Goal: Information Seeking & Learning: Learn about a topic

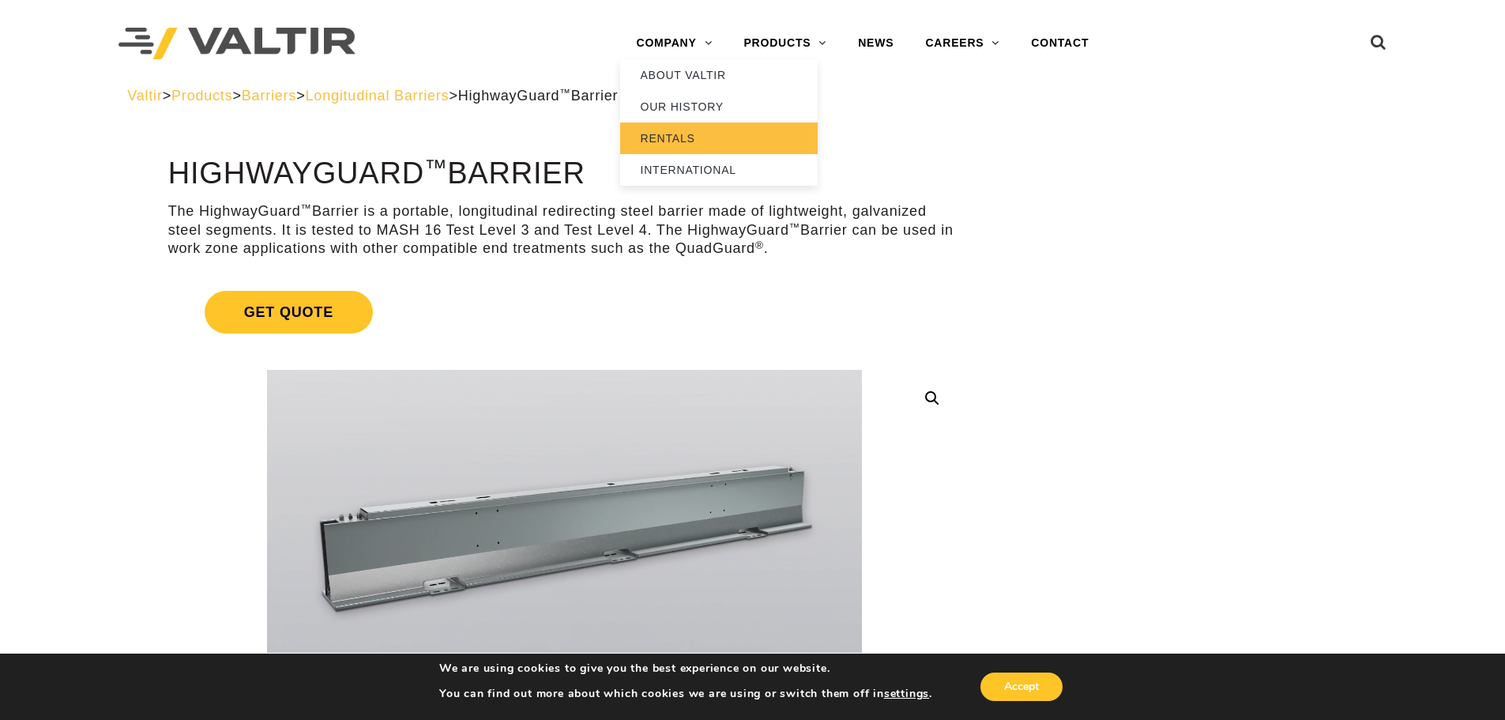
click at [671, 135] on link "RENTALS" at bounding box center [718, 138] width 197 height 32
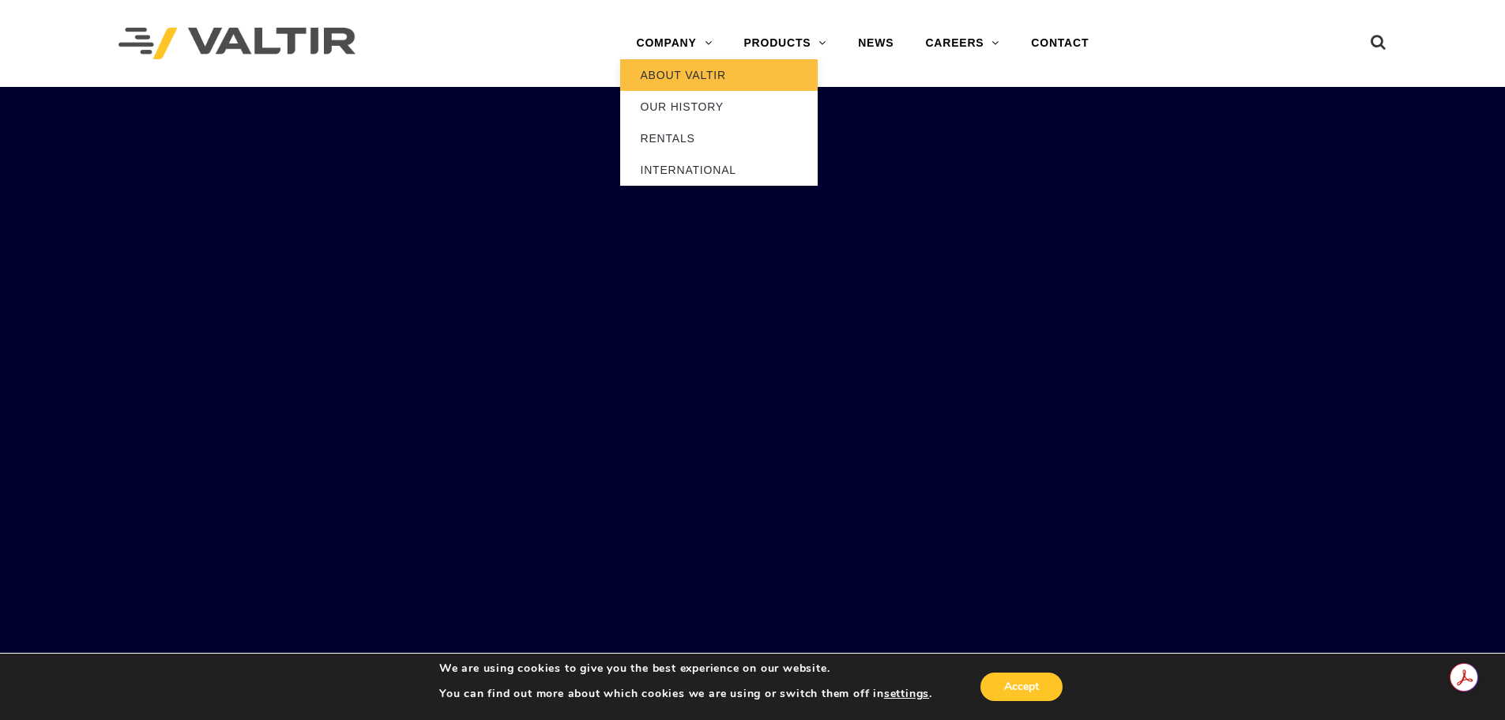
click at [694, 81] on link "ABOUT VALTIR" at bounding box center [718, 75] width 197 height 32
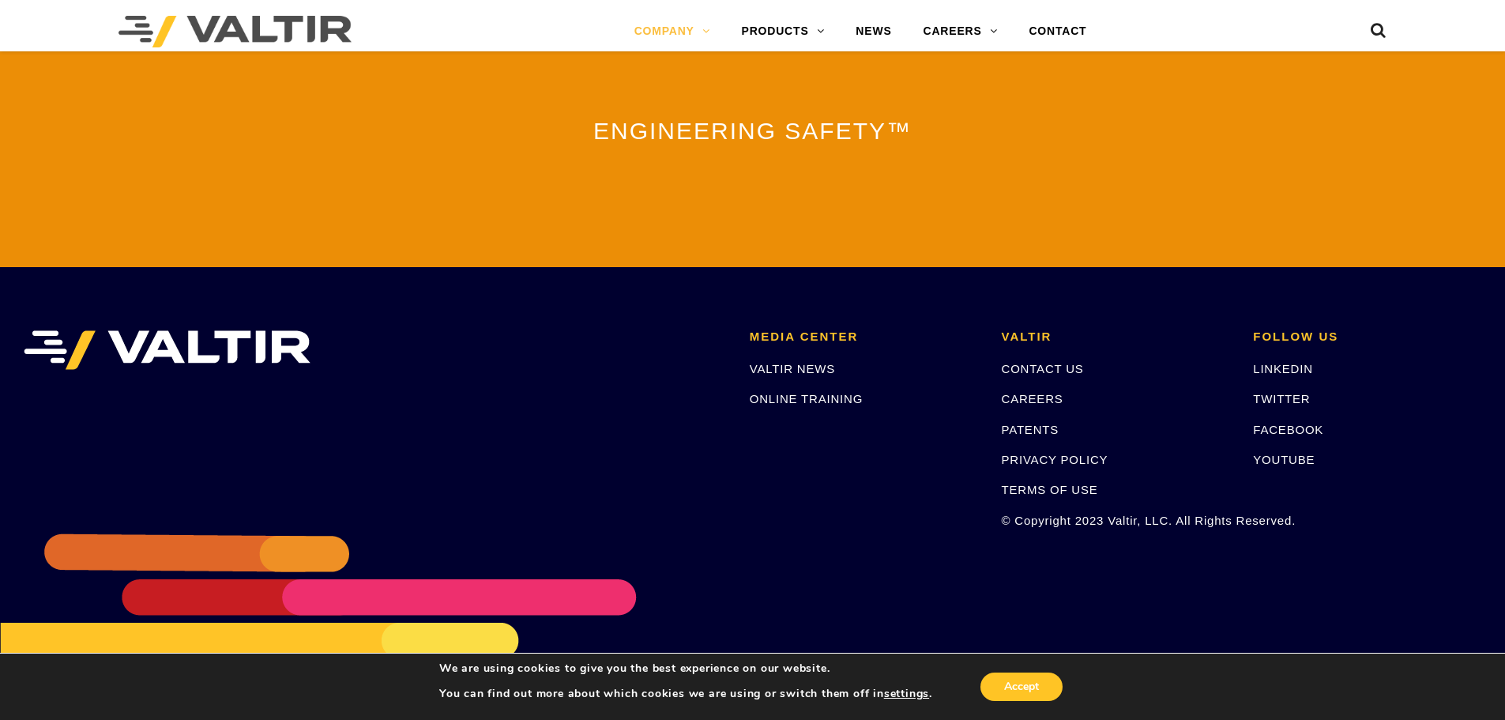
scroll to position [3499, 0]
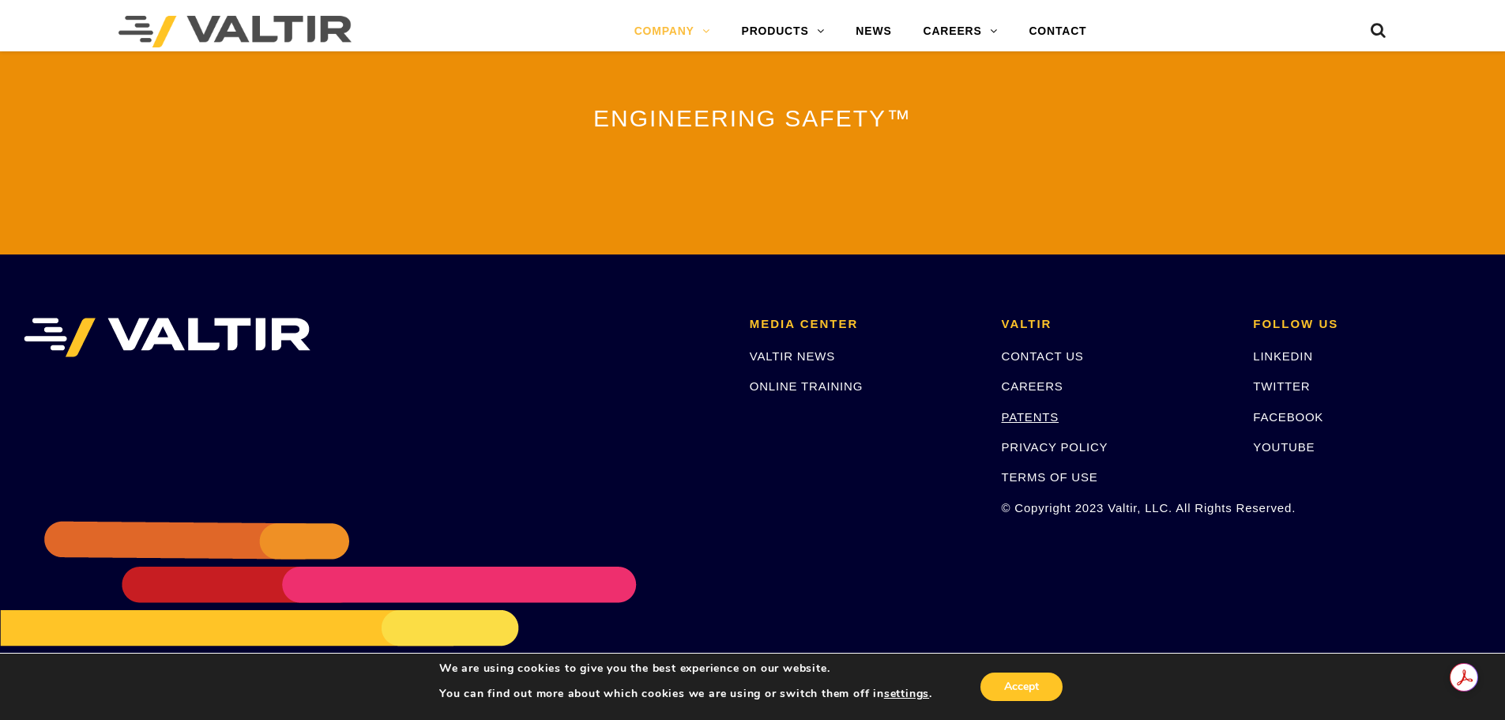
click at [1021, 410] on link "PATENTS" at bounding box center [1031, 416] width 58 height 13
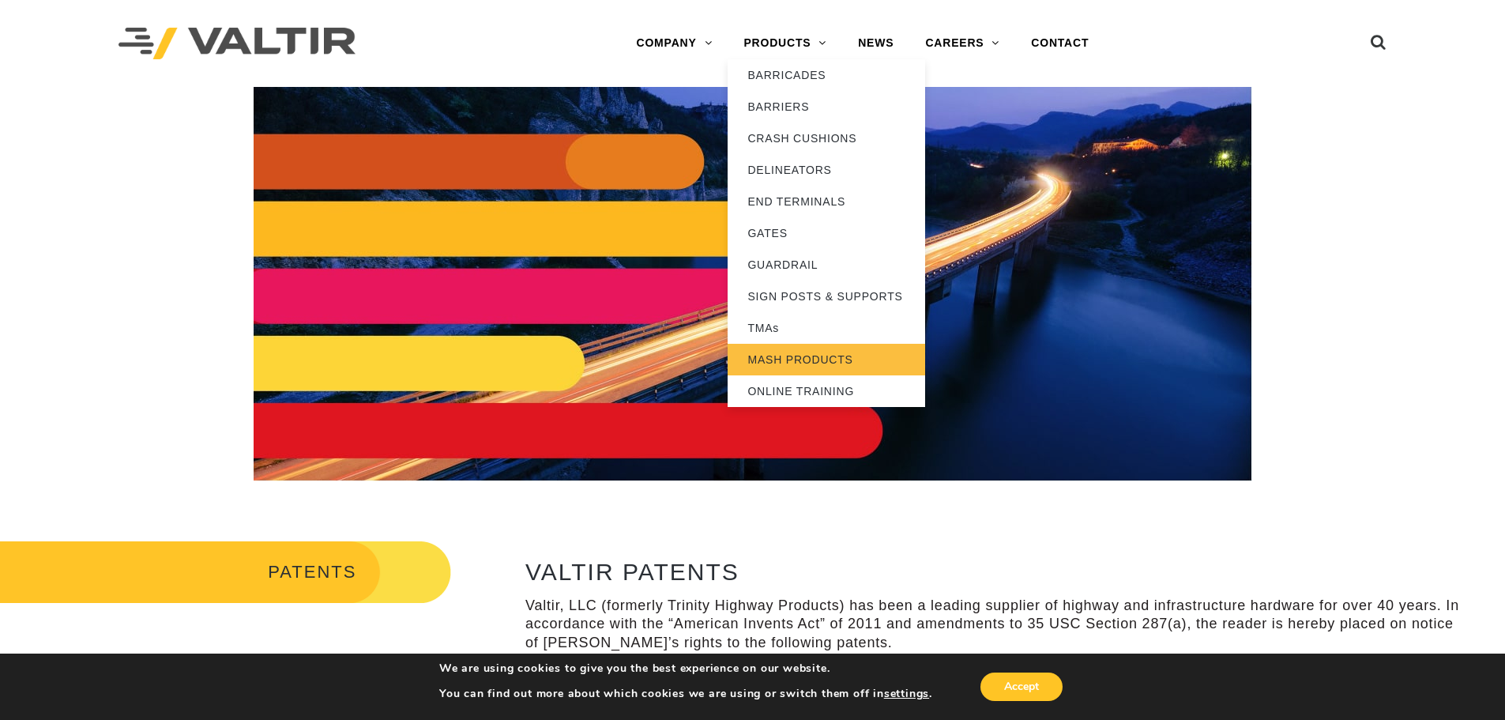
click at [784, 362] on link "MASH PRODUCTS" at bounding box center [826, 360] width 197 height 32
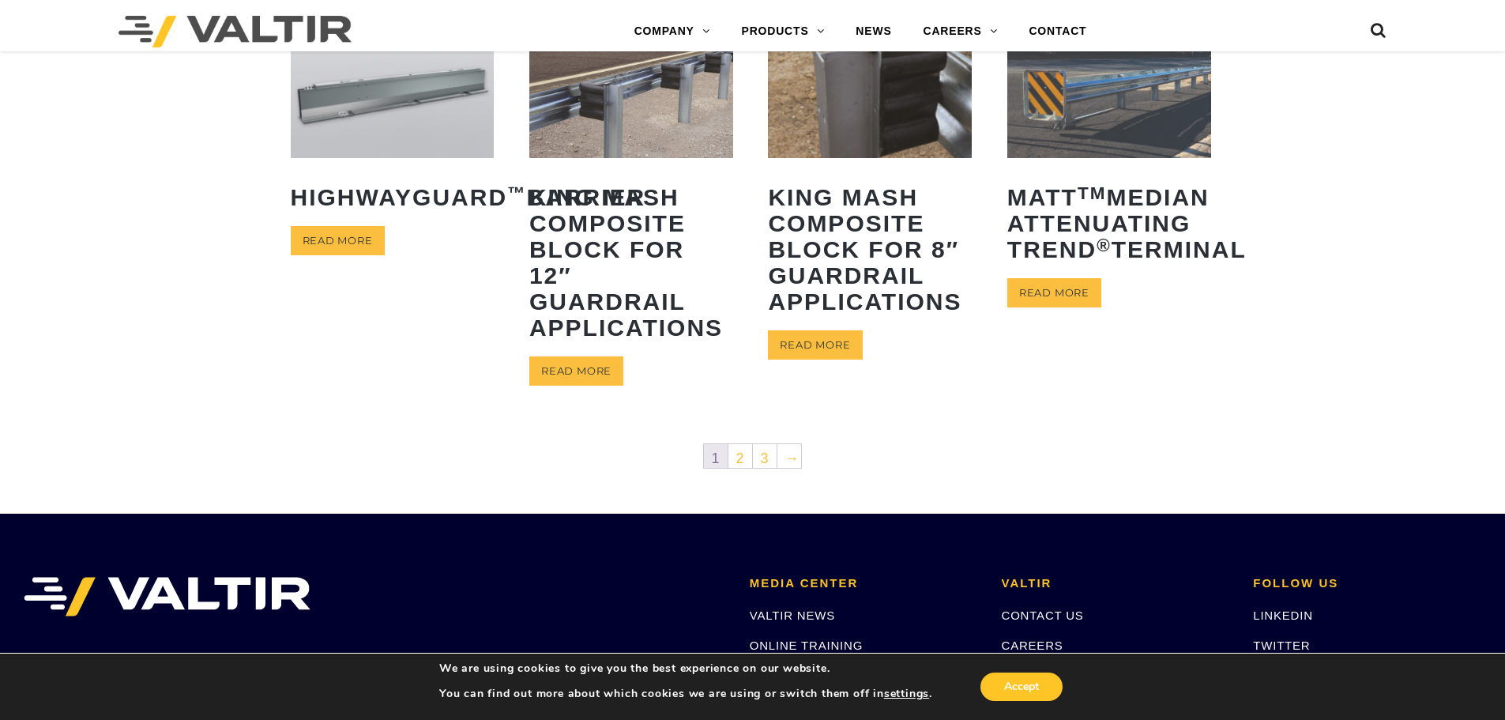
scroll to position [790, 0]
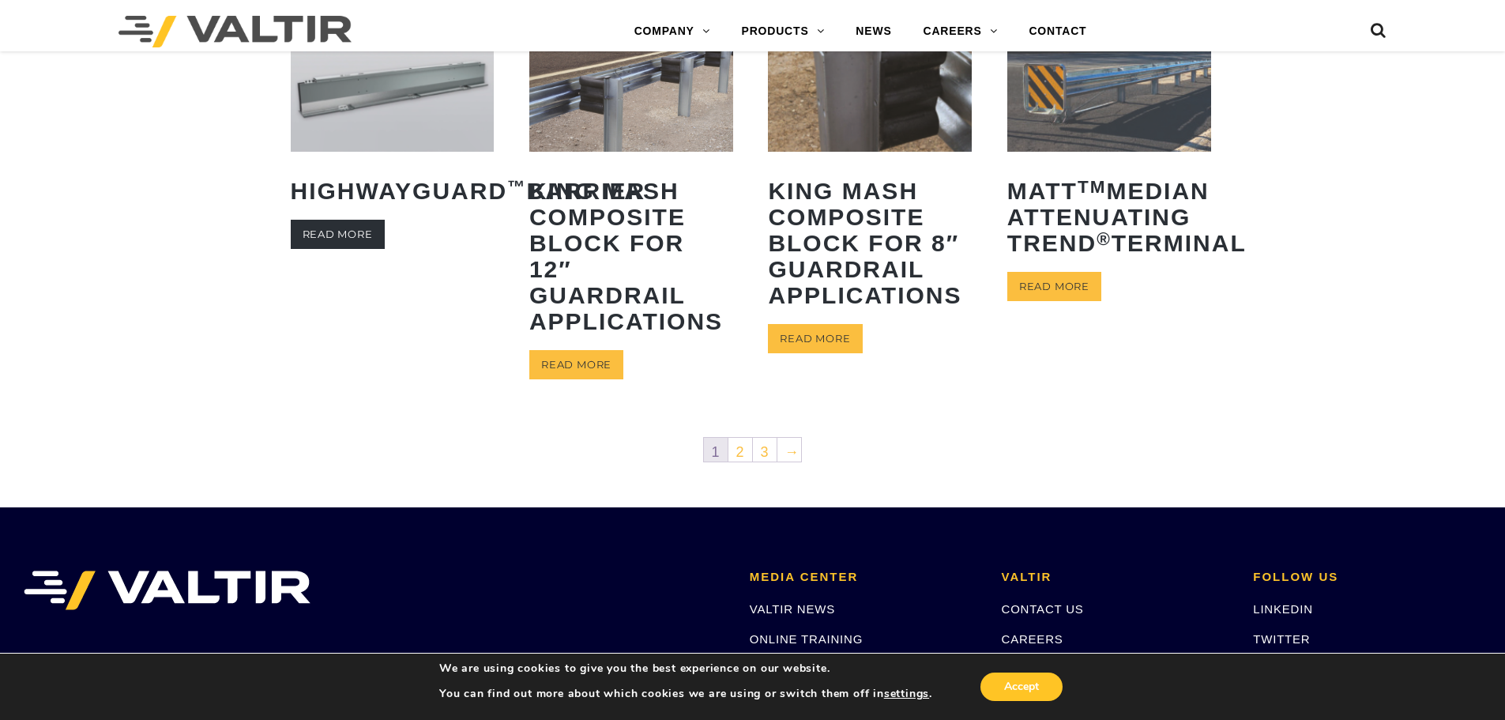
click at [330, 249] on link "Read more" at bounding box center [338, 234] width 94 height 29
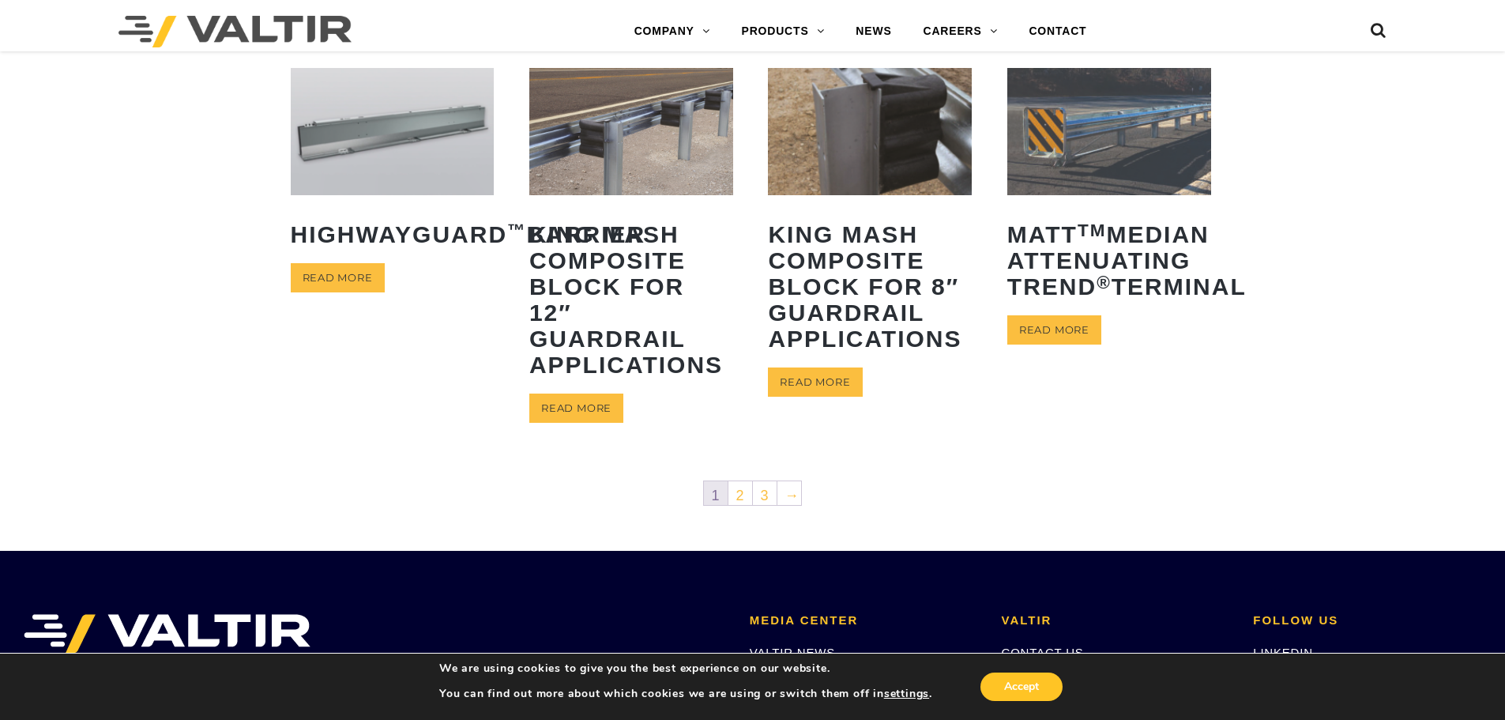
scroll to position [711, 0]
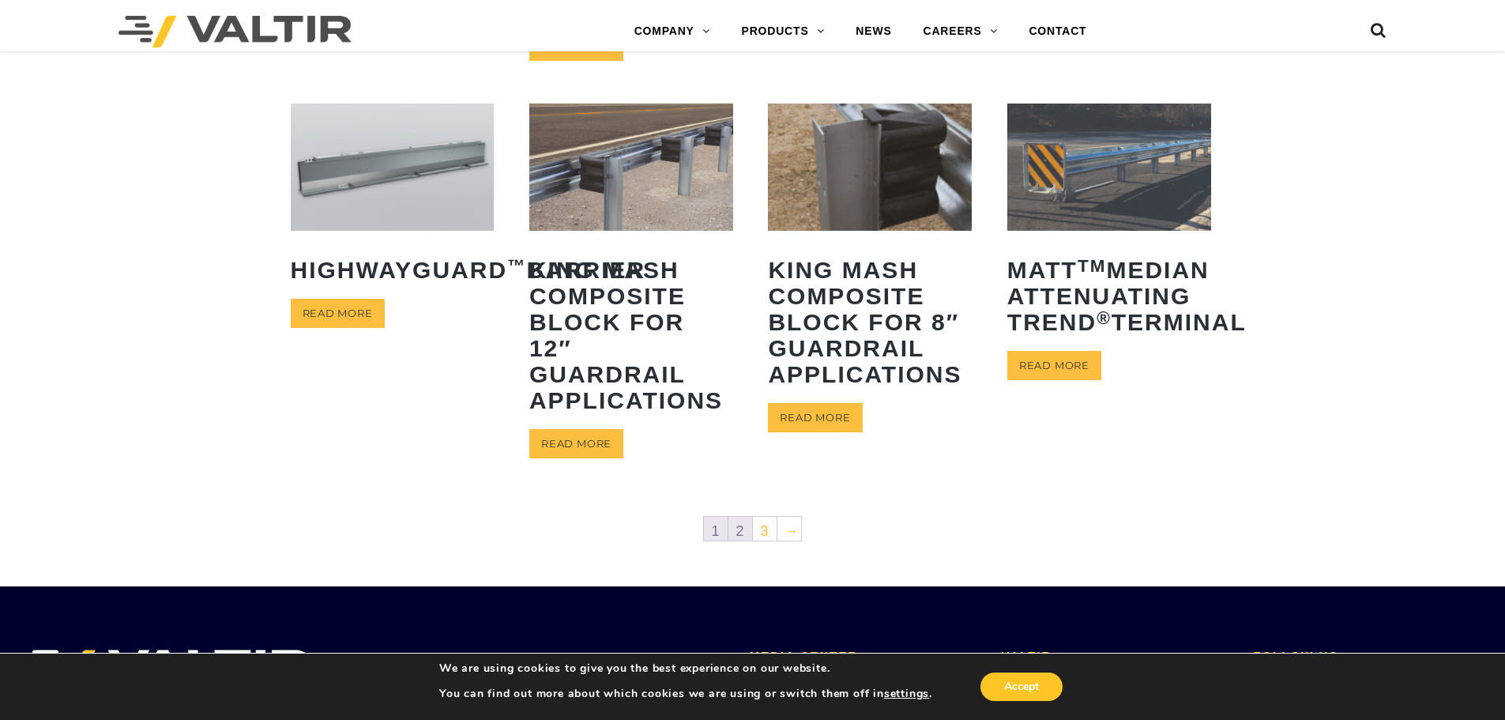
click at [748, 529] on link "2" at bounding box center [740, 529] width 24 height 24
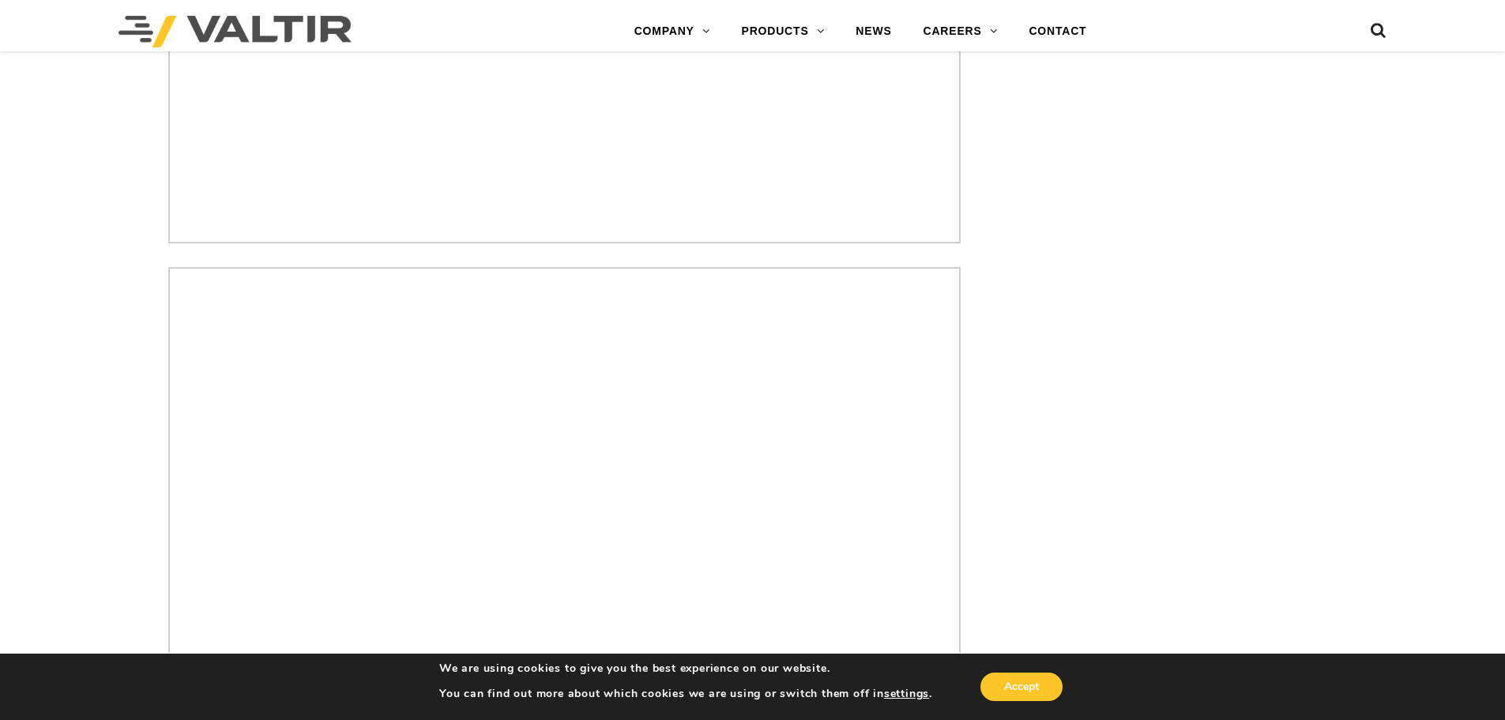
scroll to position [5925, 0]
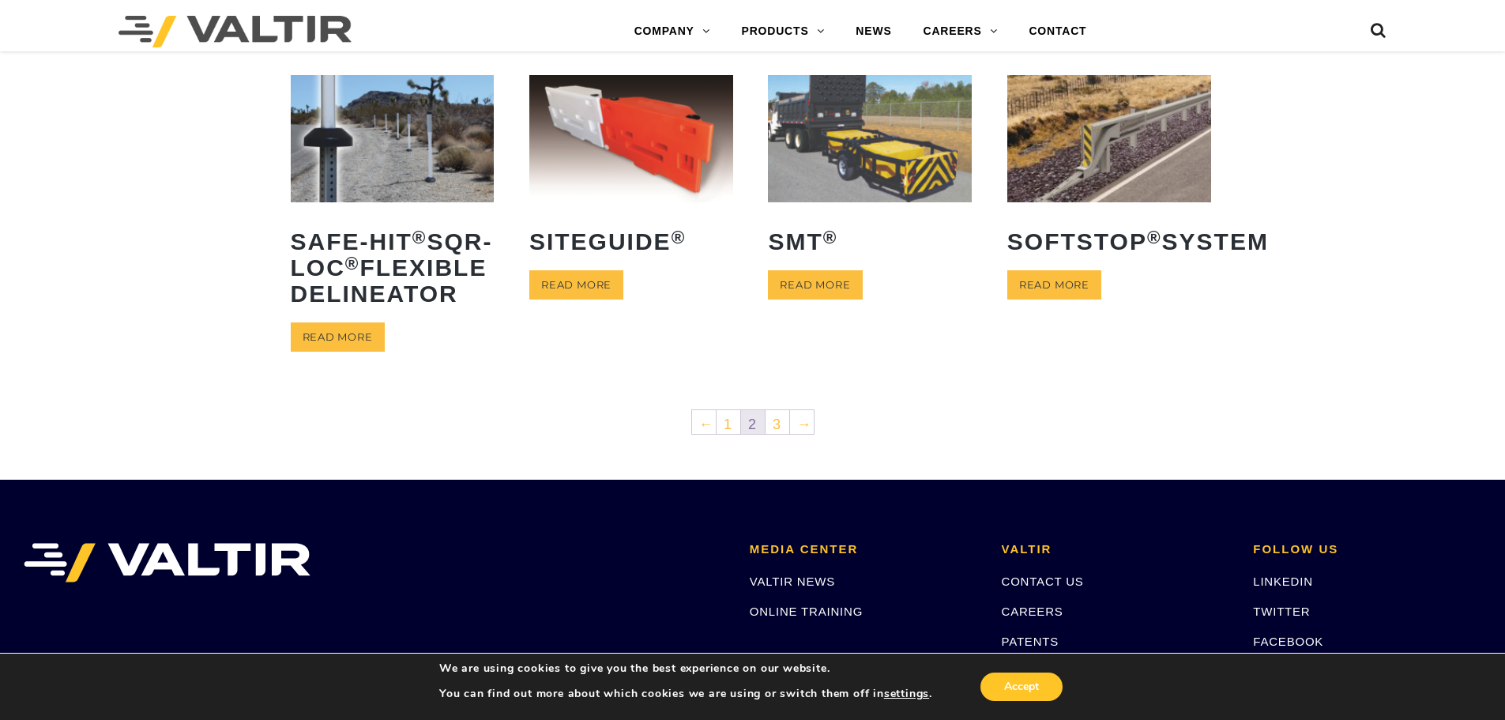
scroll to position [790, 0]
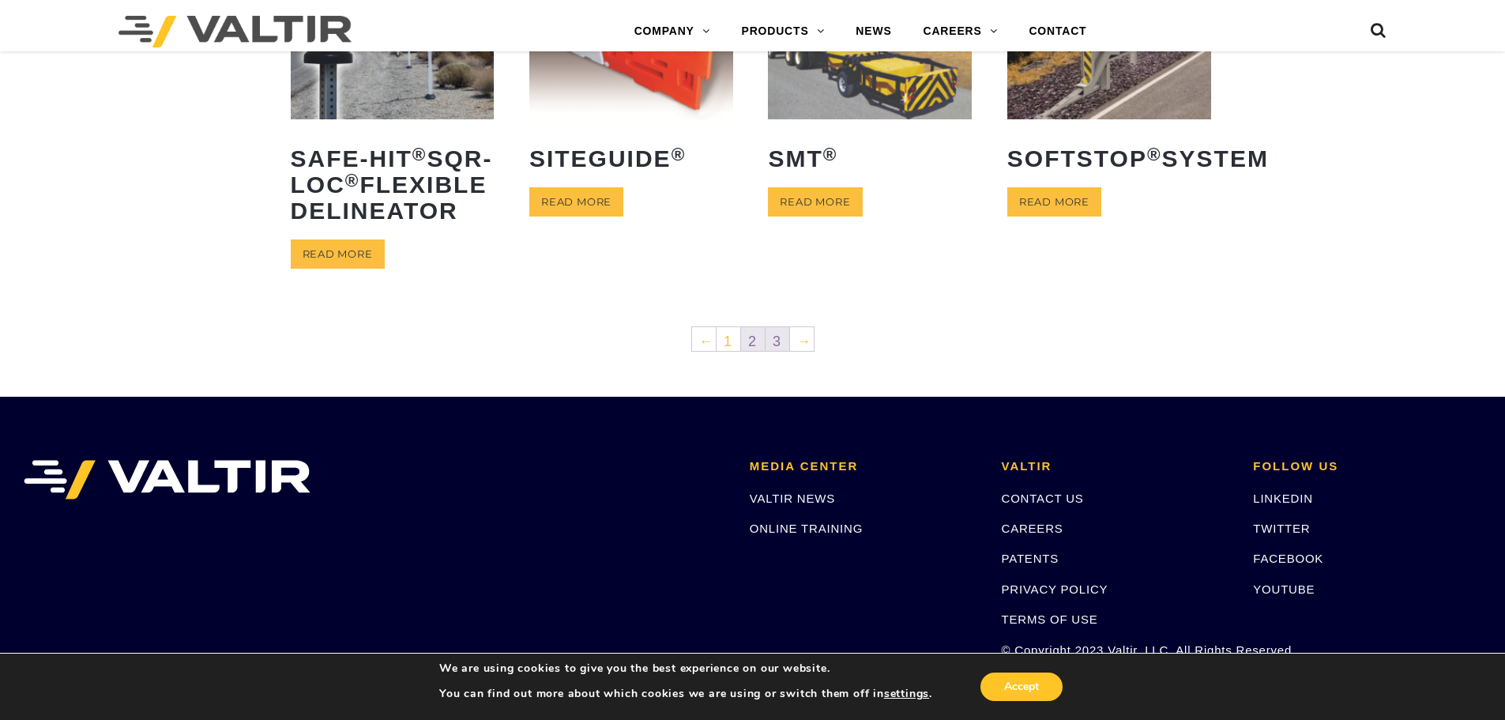
click at [778, 351] on link "3" at bounding box center [778, 339] width 24 height 24
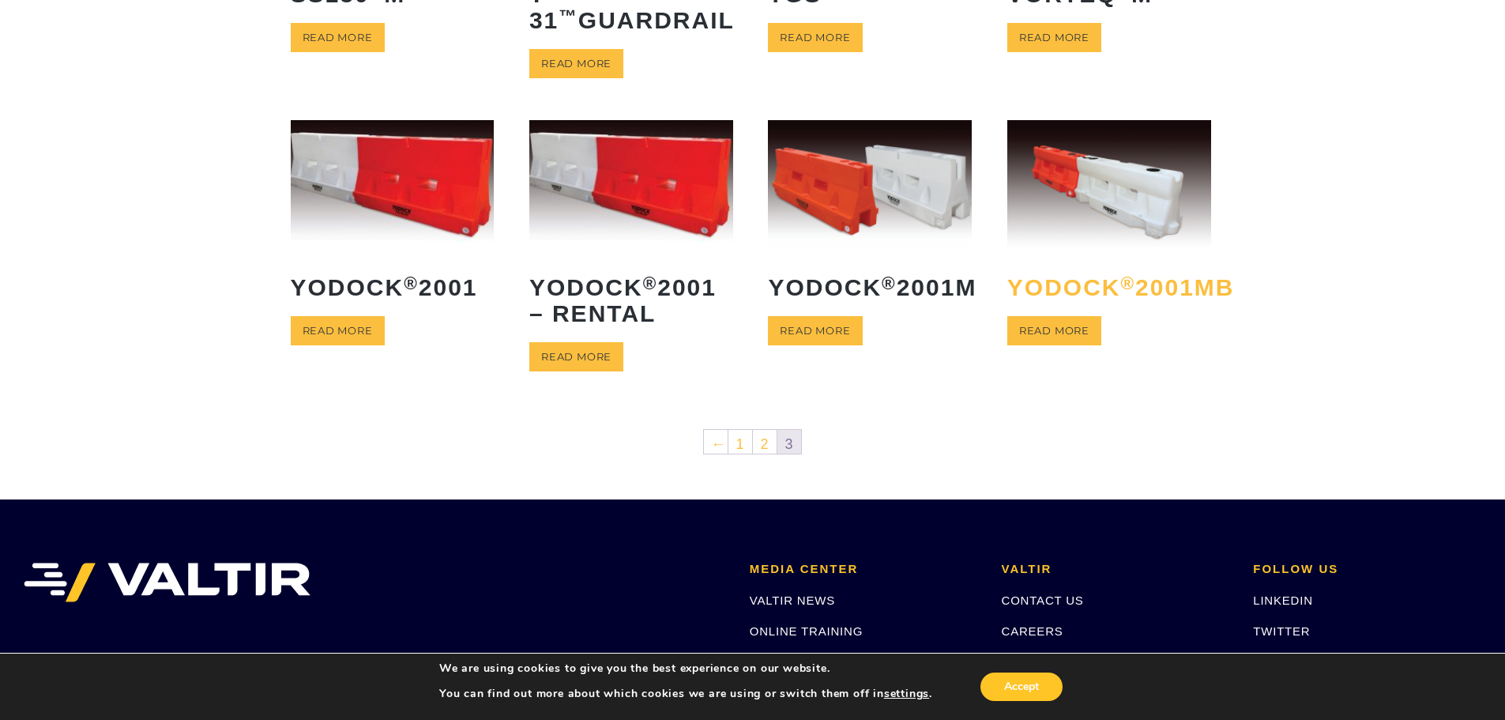
scroll to position [237, 0]
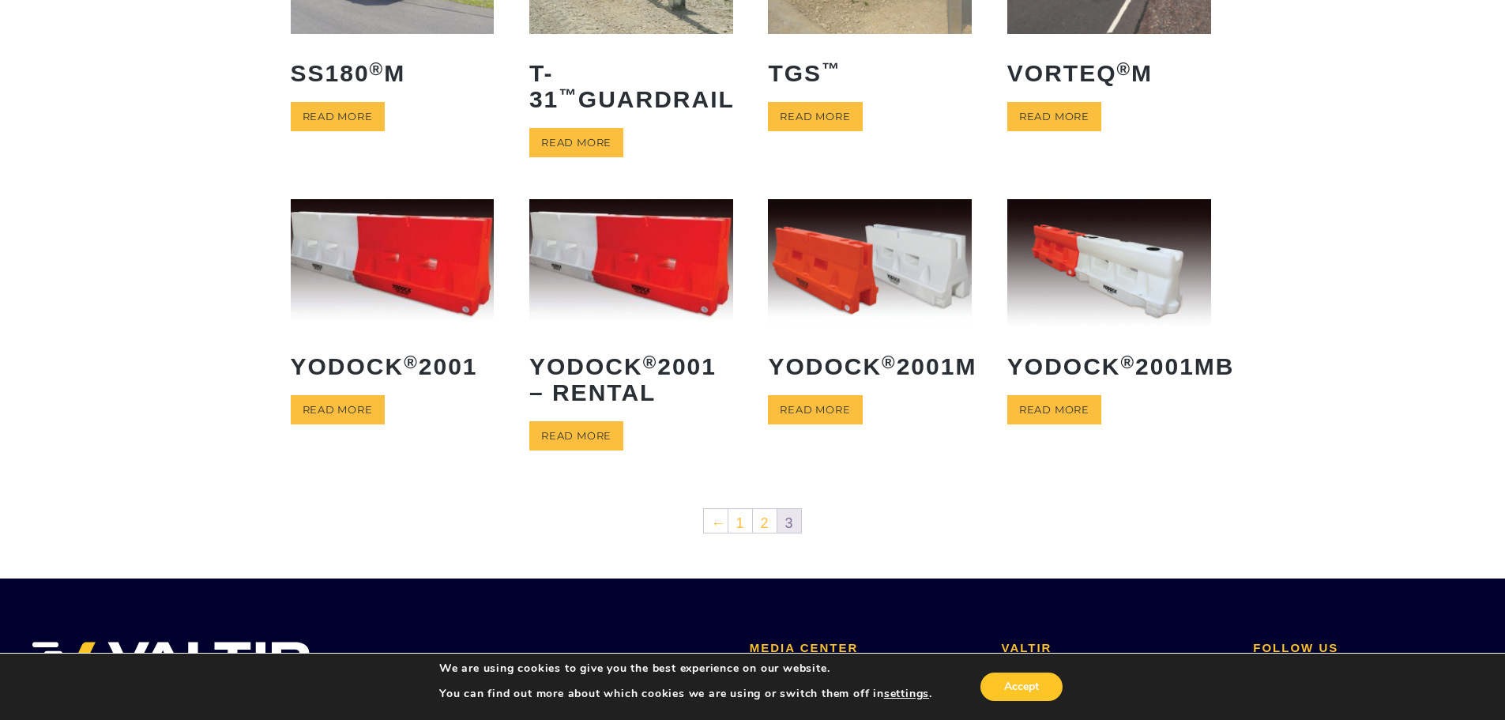
click at [1123, 293] on img at bounding box center [1109, 262] width 204 height 127
click at [341, 408] on link "Read more" at bounding box center [338, 409] width 94 height 29
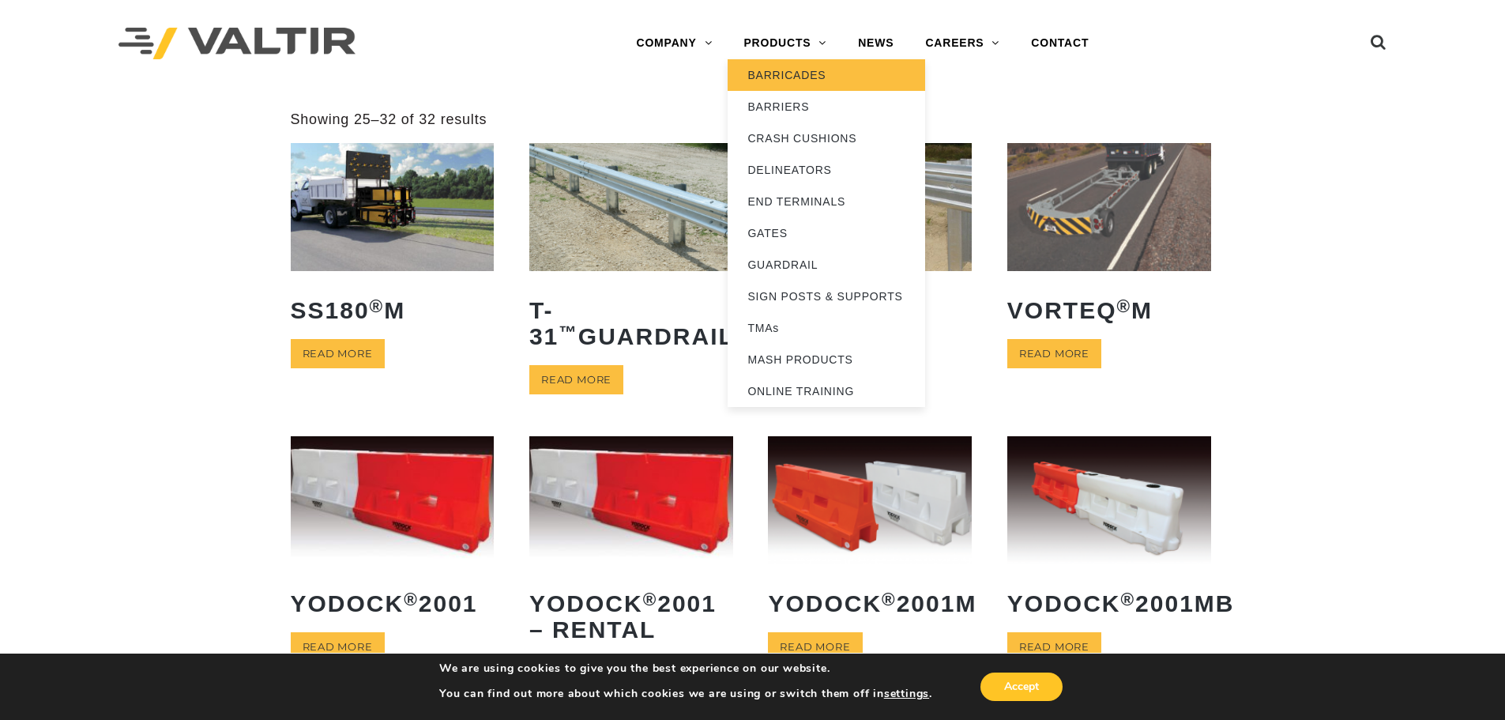
click at [788, 77] on link "BARRICADES" at bounding box center [826, 75] width 197 height 32
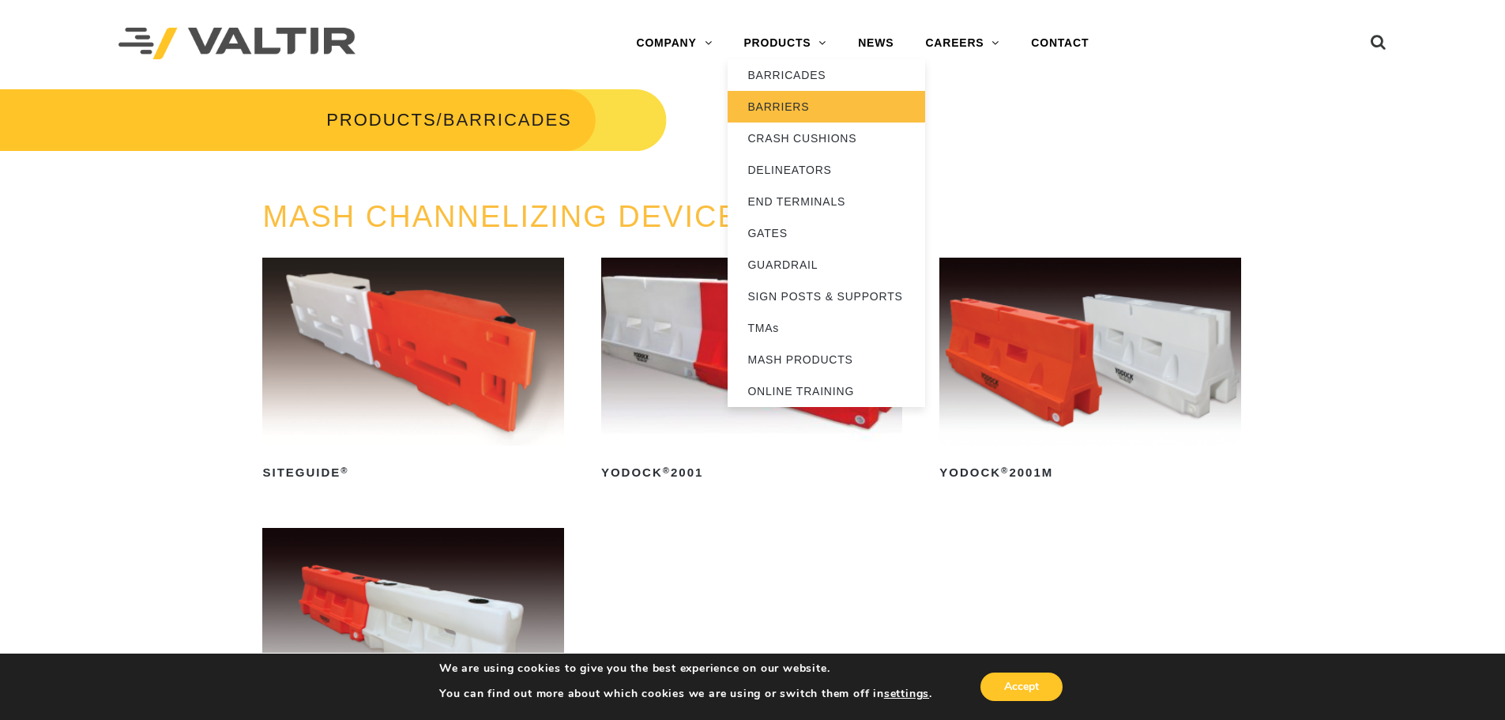
click at [781, 110] on link "BARRIERS" at bounding box center [826, 107] width 197 height 32
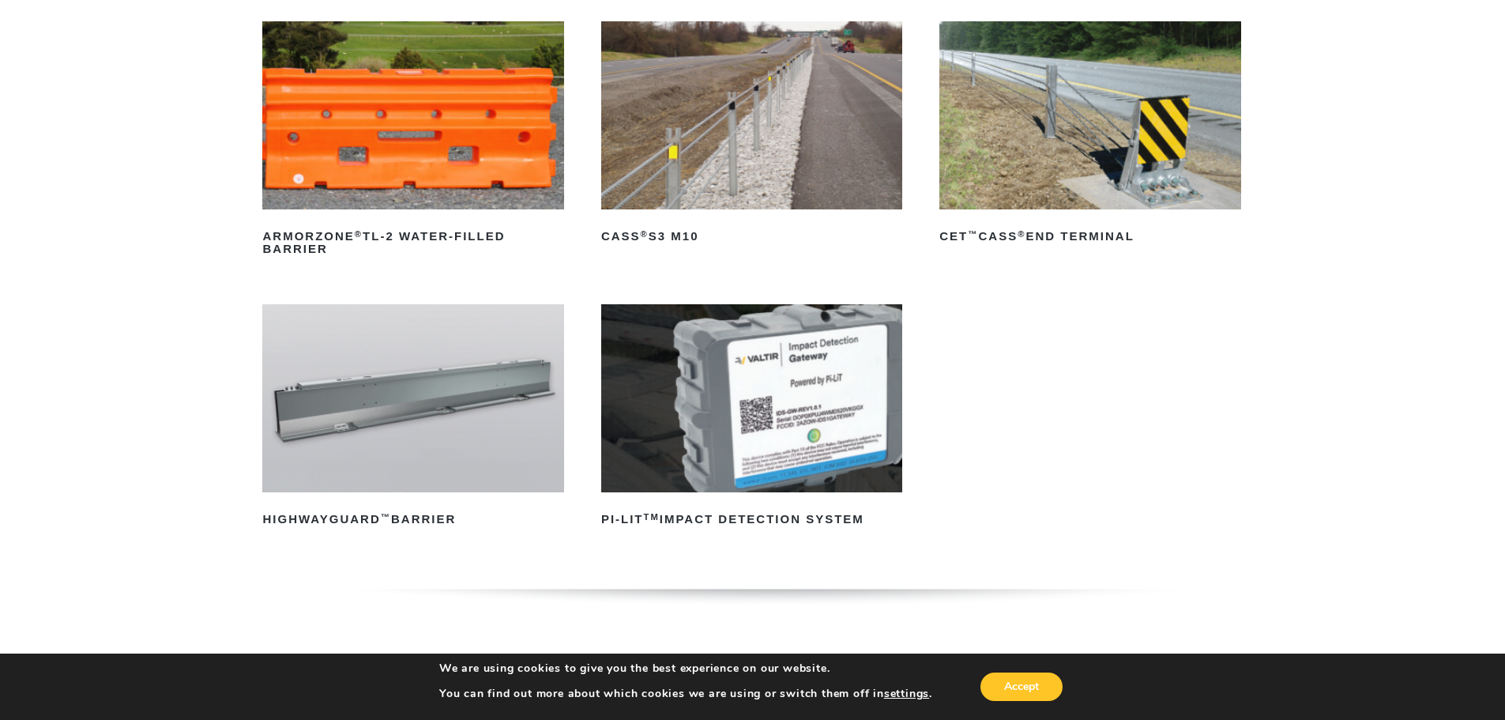
scroll to position [158, 0]
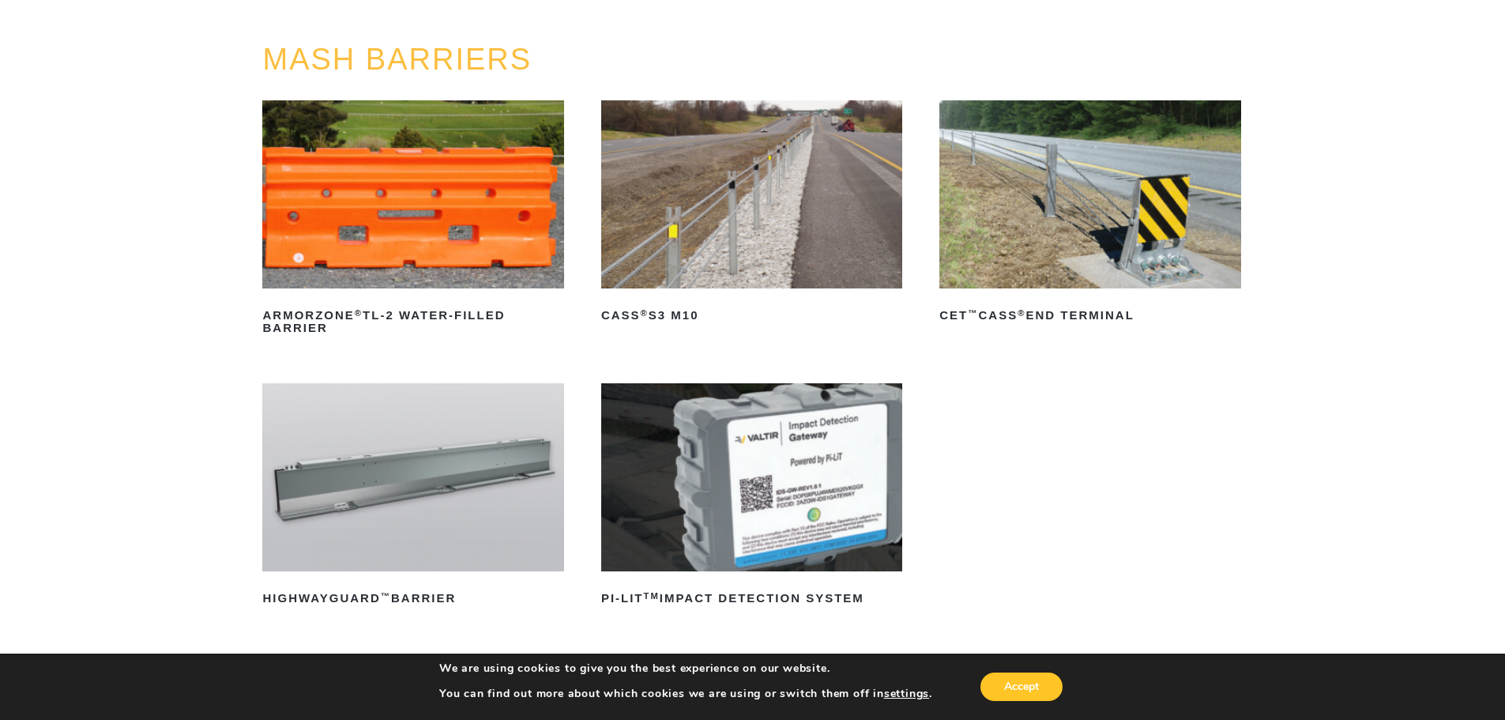
click at [439, 247] on img at bounding box center [412, 194] width 301 height 188
